Goal: Information Seeking & Learning: Learn about a topic

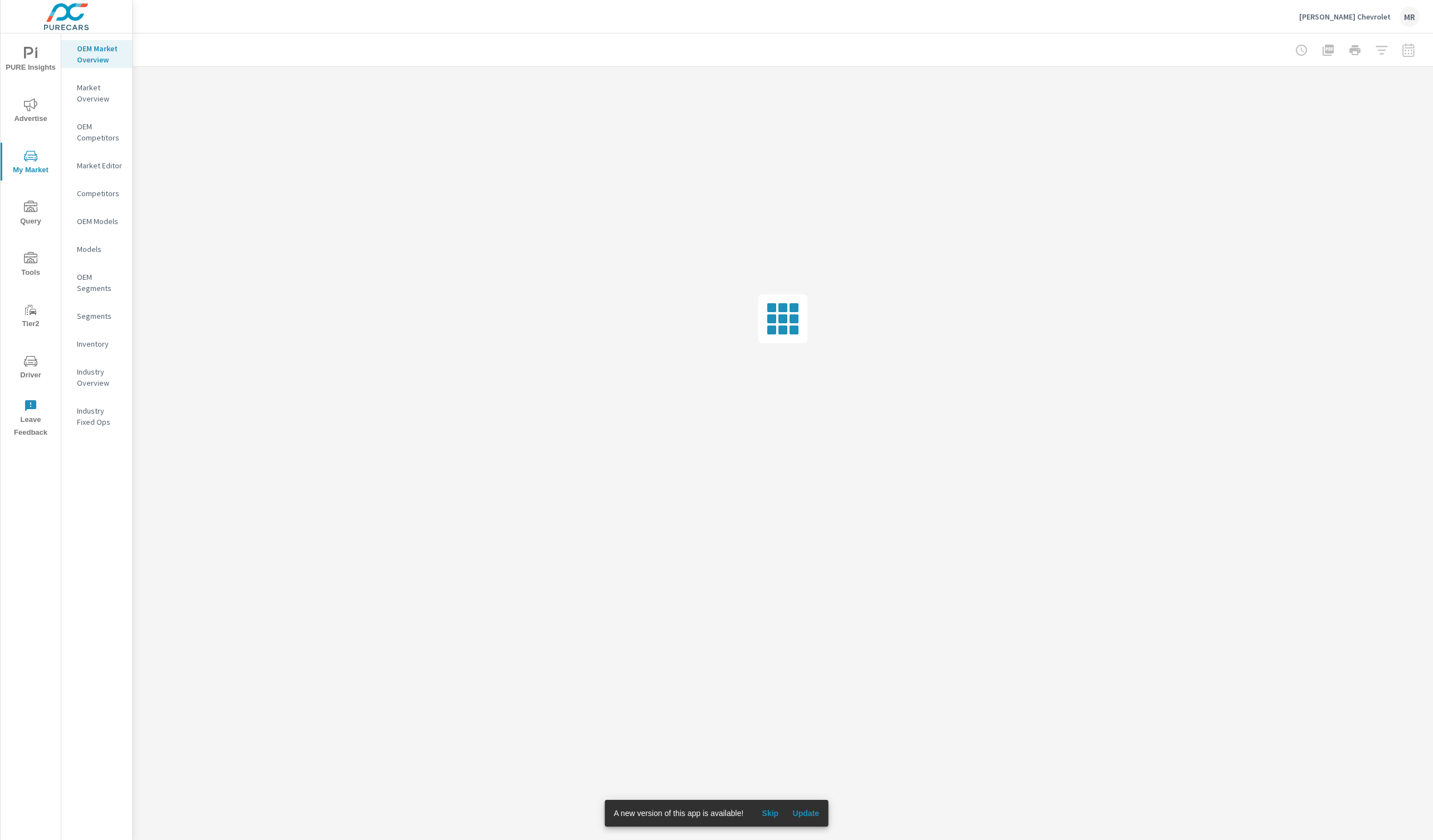
click at [797, 811] on span "Update" at bounding box center [805, 813] width 27 height 10
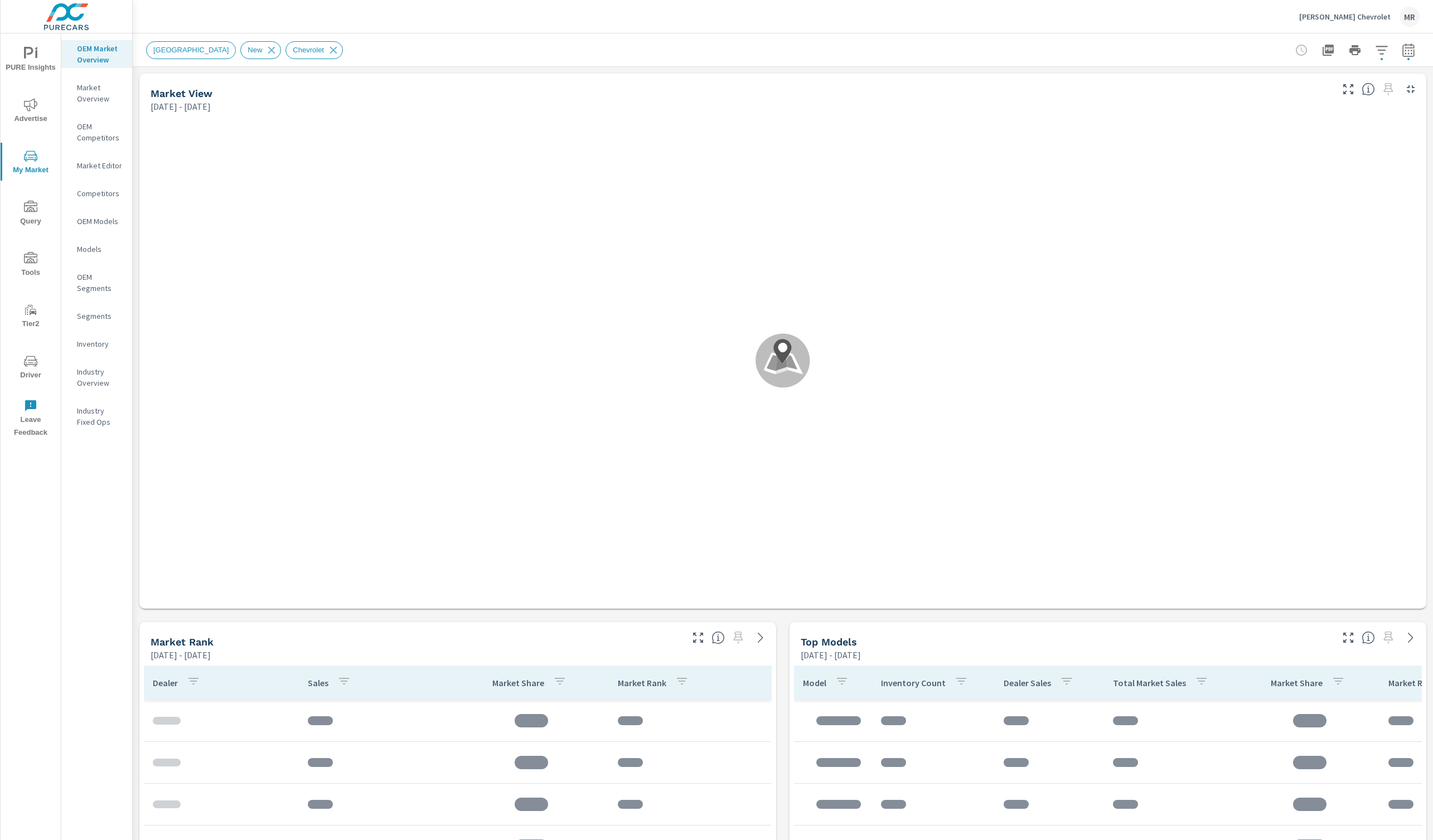
scroll to position [689, 0]
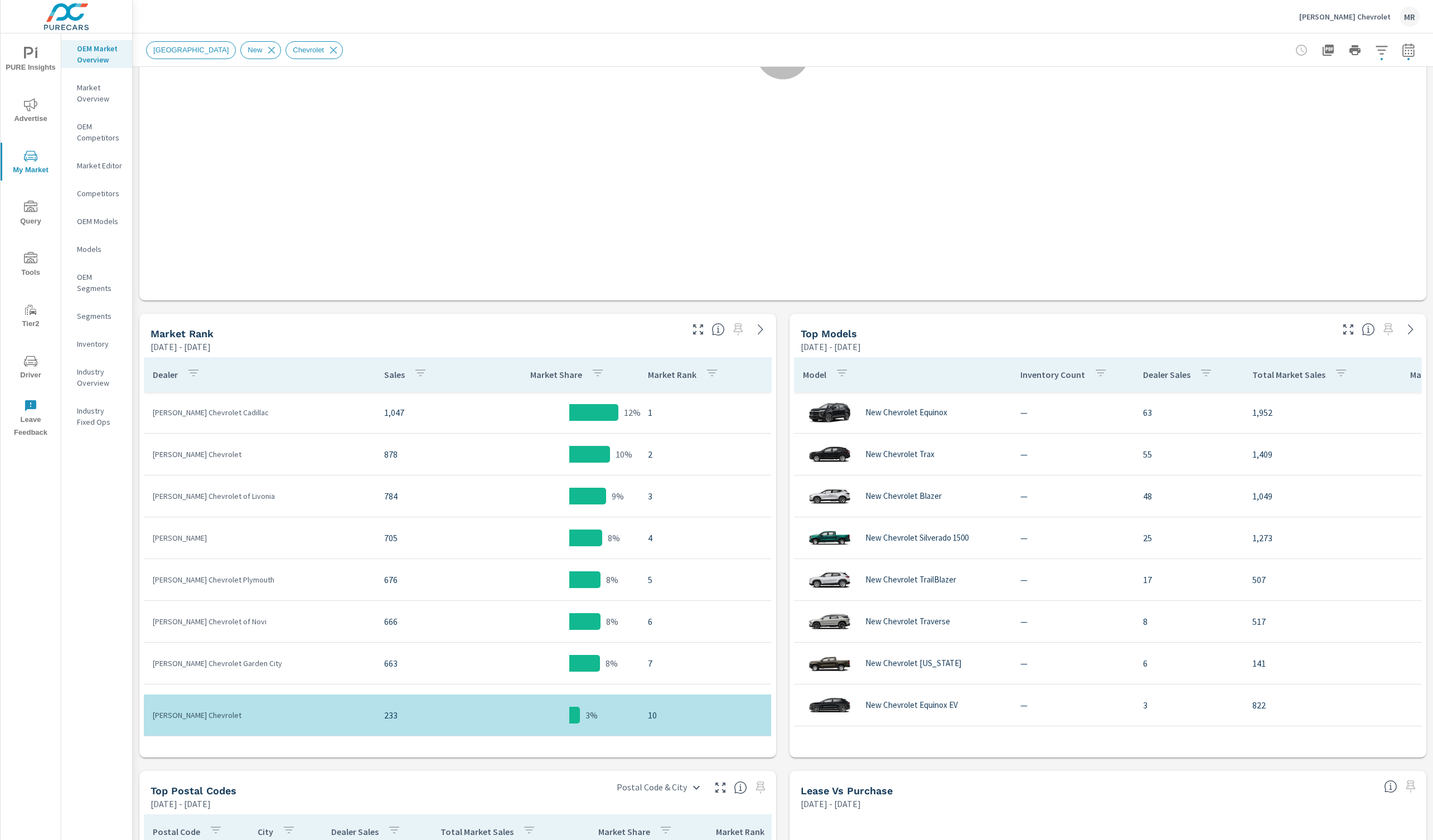
scroll to position [344, 0]
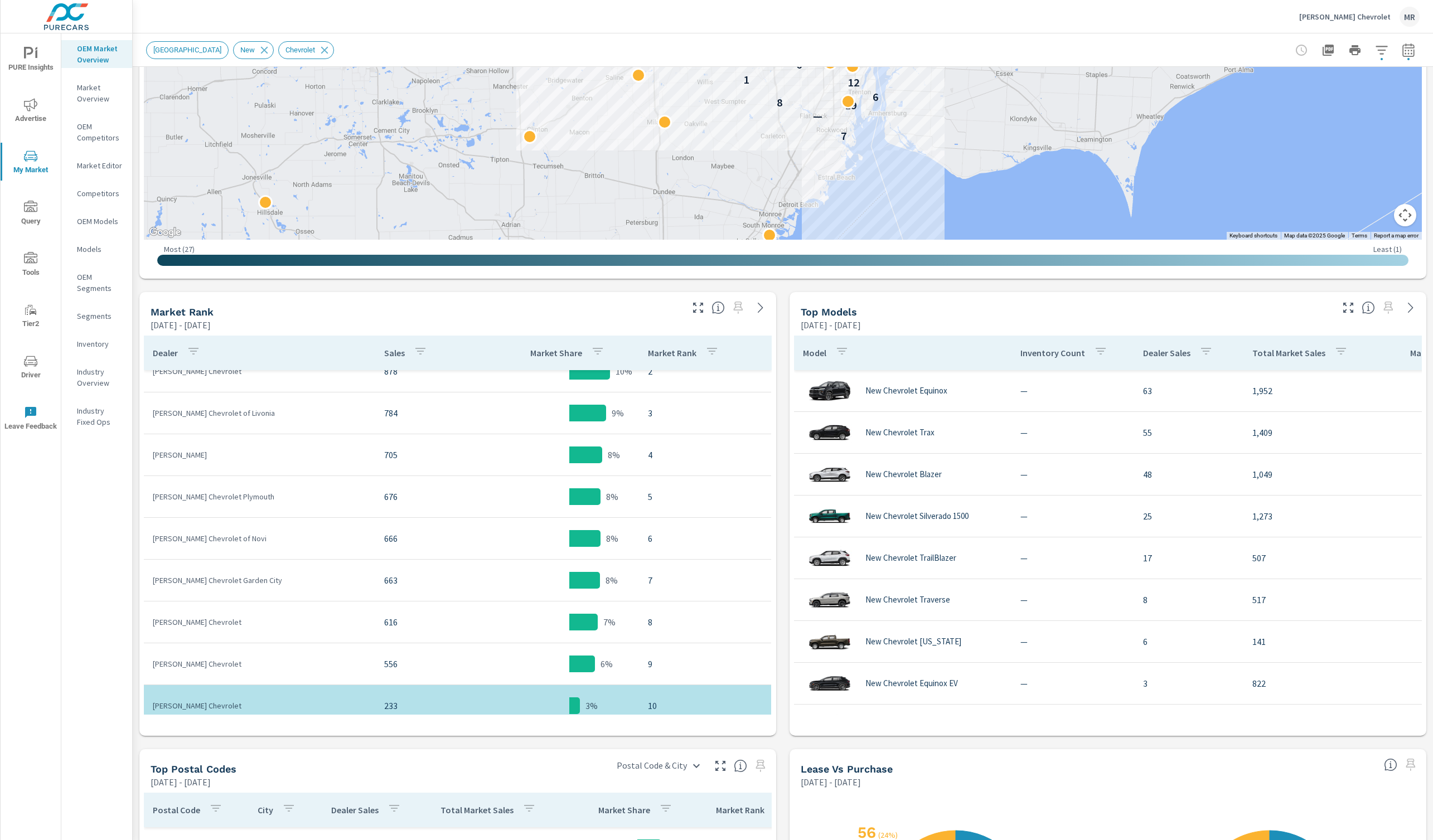
scroll to position [352, 0]
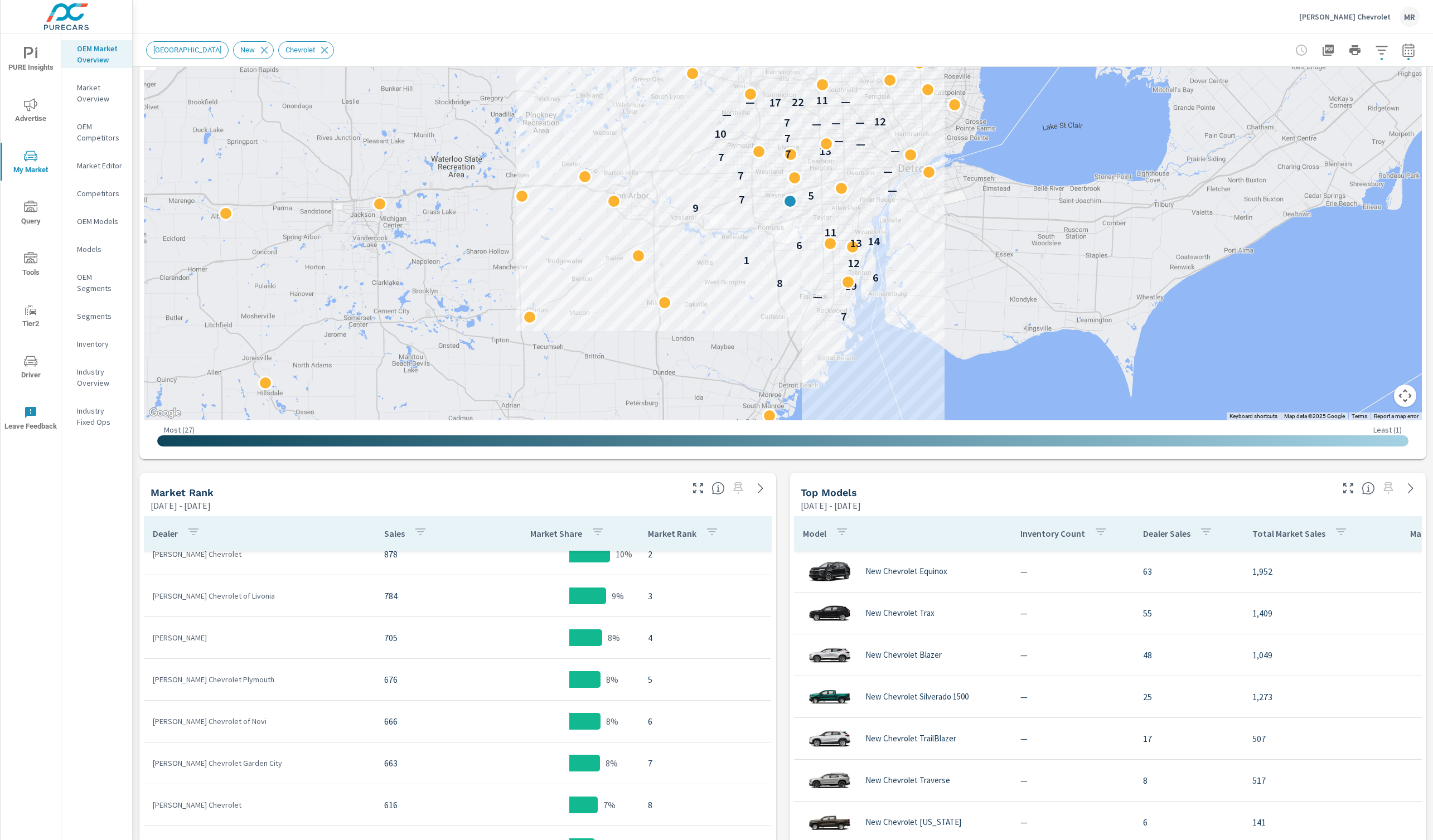
scroll to position [140, 0]
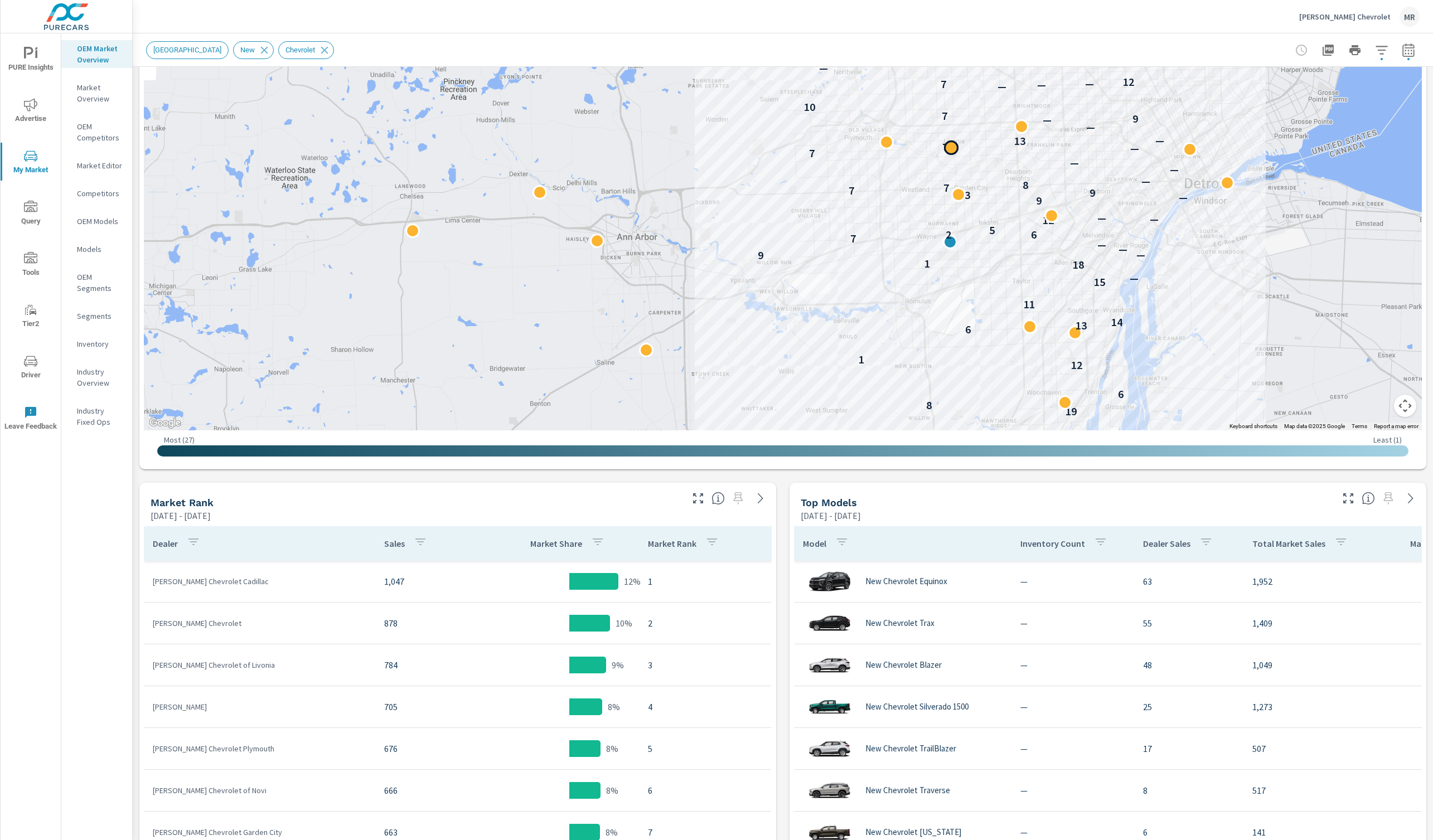
click at [952, 149] on div at bounding box center [952, 148] width 15 height 15
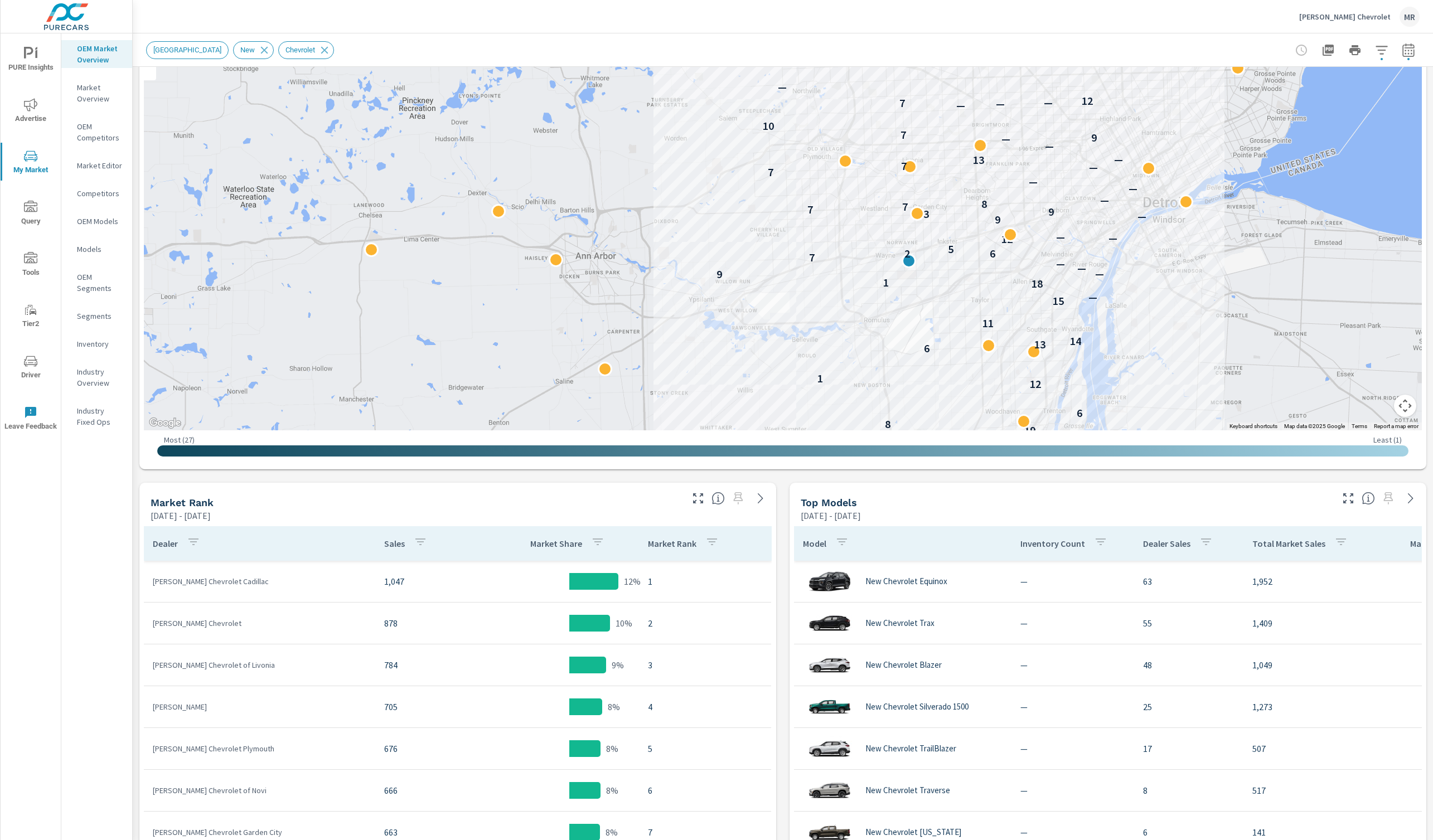
drag, startPoint x: 1034, startPoint y: 242, endPoint x: 993, endPoint y: 262, distance: 45.6
click at [910, 263] on div at bounding box center [909, 260] width 15 height 15
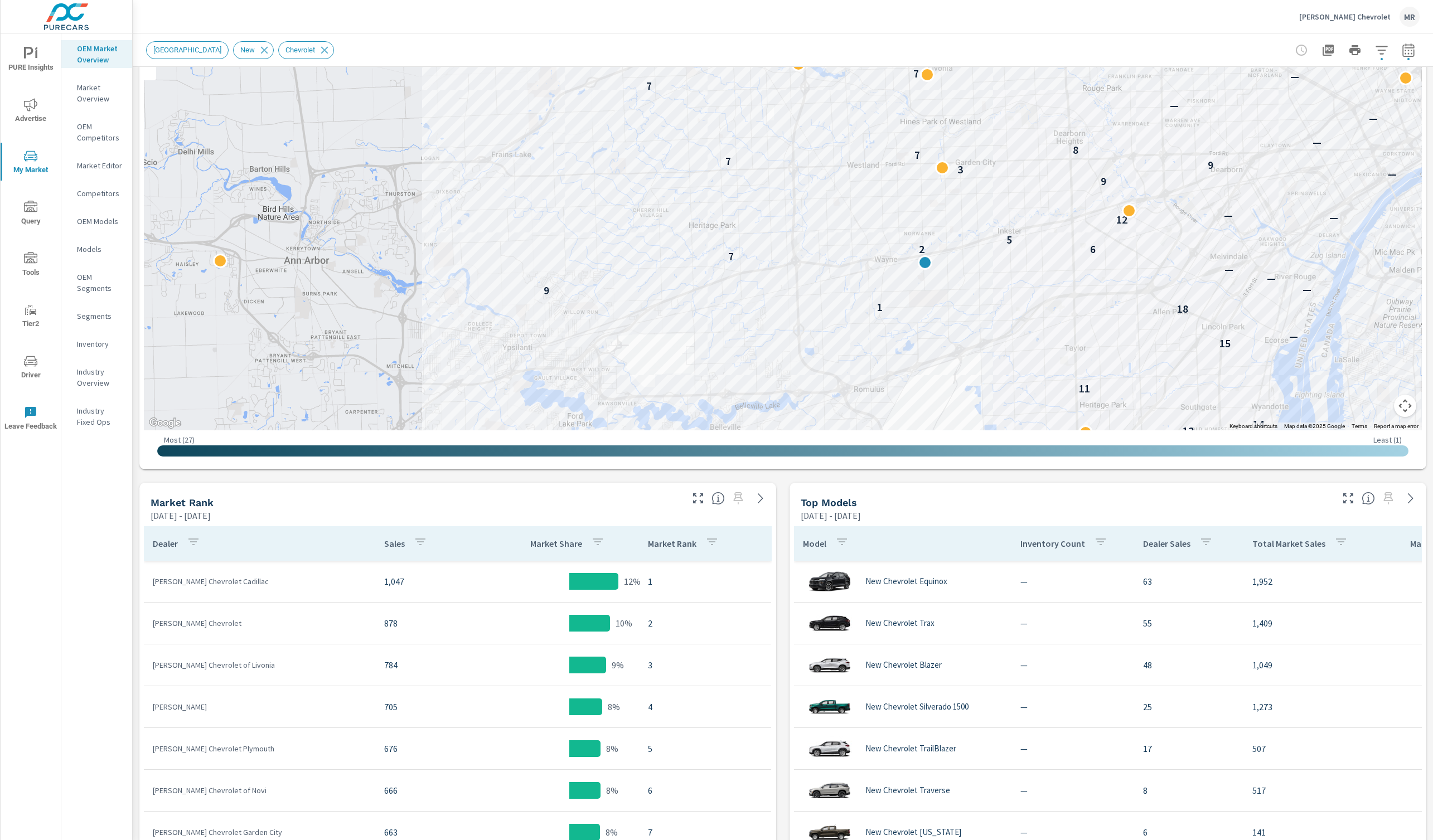
drag, startPoint x: 941, startPoint y: 256, endPoint x: 945, endPoint y: 300, distance: 44.2
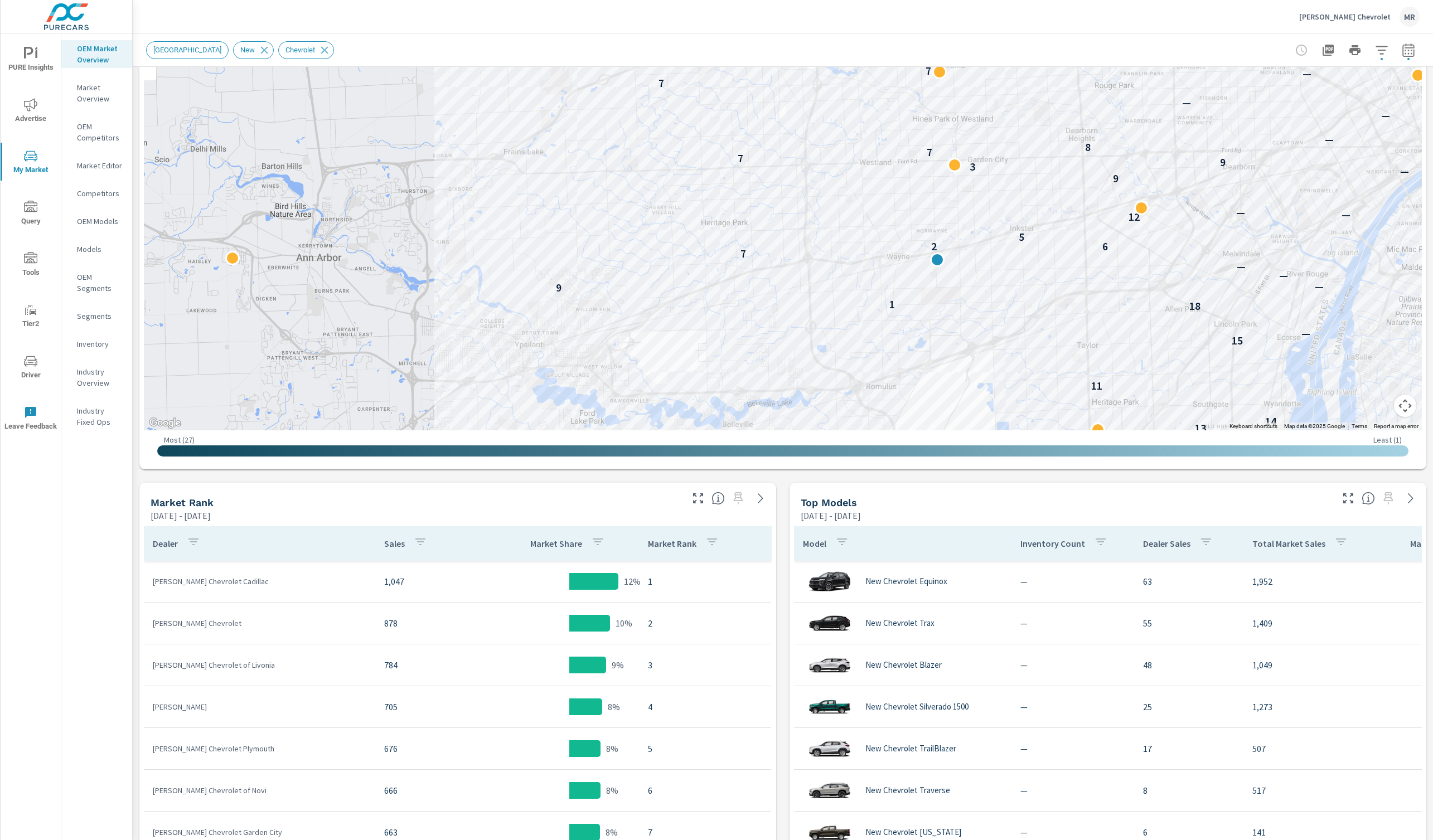
drag, startPoint x: 914, startPoint y: 281, endPoint x: 866, endPoint y: 319, distance: 61.2
click at [938, 252] on div at bounding box center [935, 254] width 15 height 15
